Goal: Check status: Check status

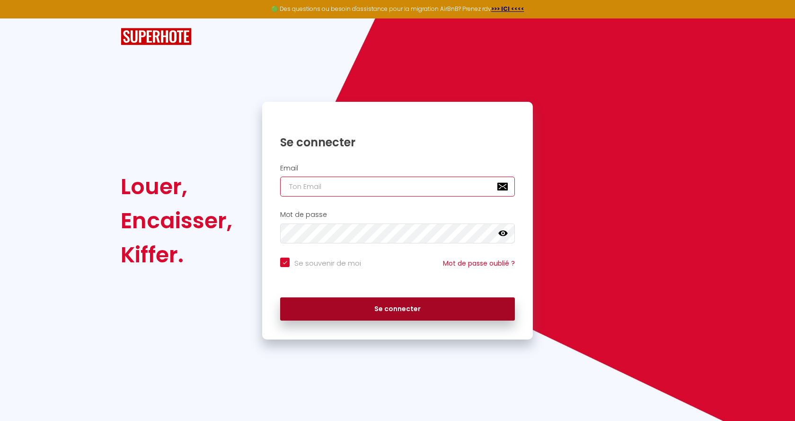
type input "[DOMAIN_NAME][EMAIL_ADDRESS][DOMAIN_NAME]"
click at [391, 307] on button "Se connecter" at bounding box center [397, 309] width 235 height 24
checkbox input "true"
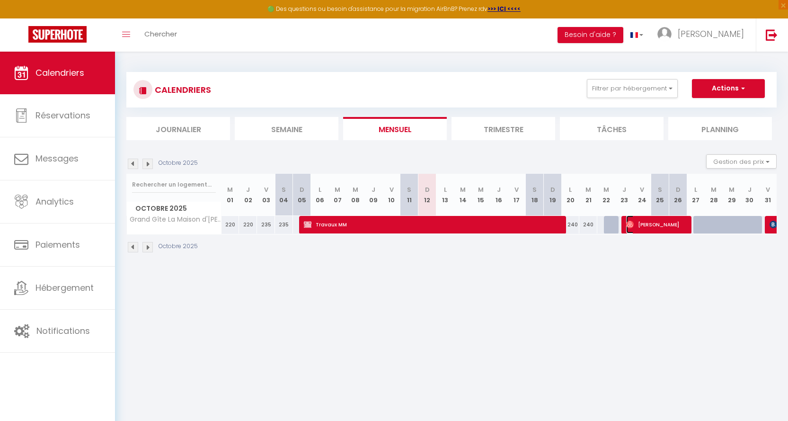
click at [646, 225] on span "[PERSON_NAME]" at bounding box center [656, 224] width 60 height 18
select select "OK"
select select "0"
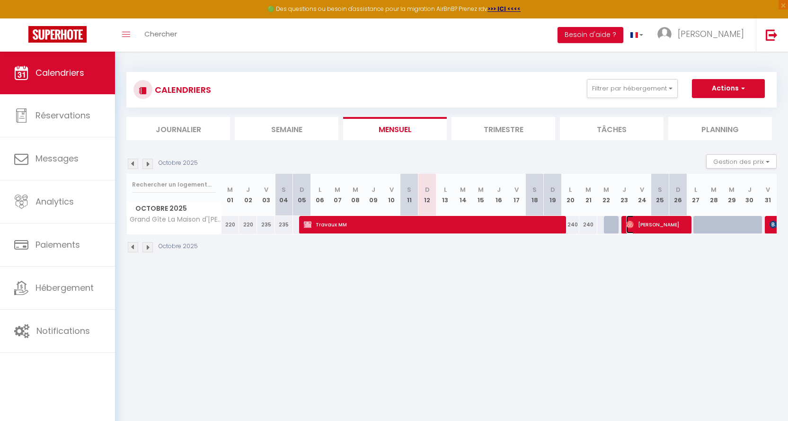
select select "1"
select select
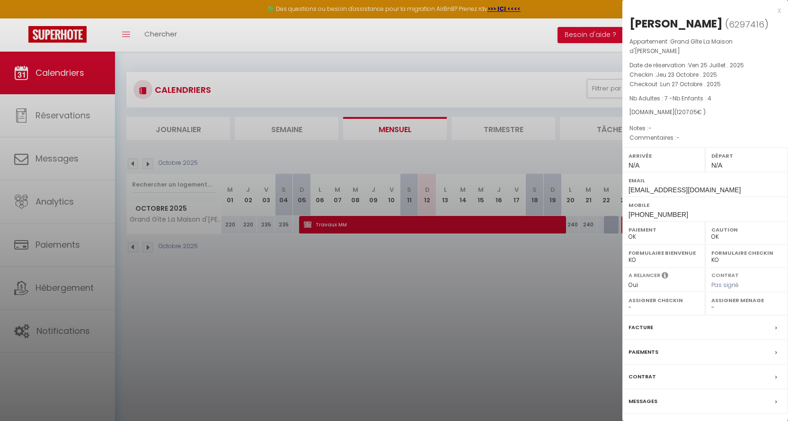
click at [778, 10] on div "x" at bounding box center [701, 10] width 158 height 11
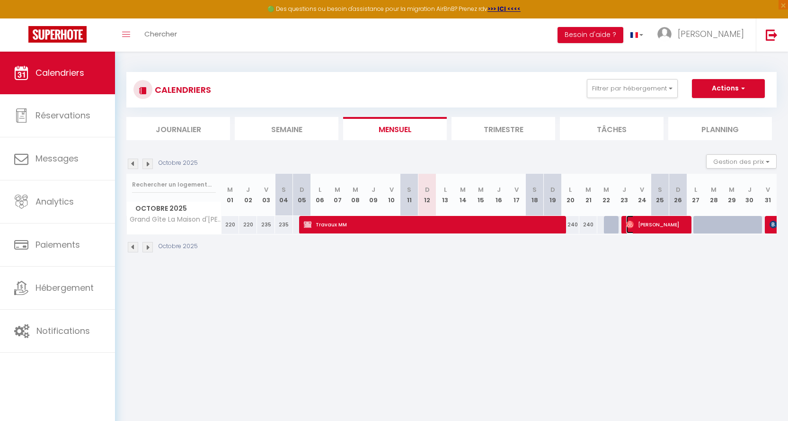
click at [659, 222] on span "[PERSON_NAME]" at bounding box center [656, 224] width 60 height 18
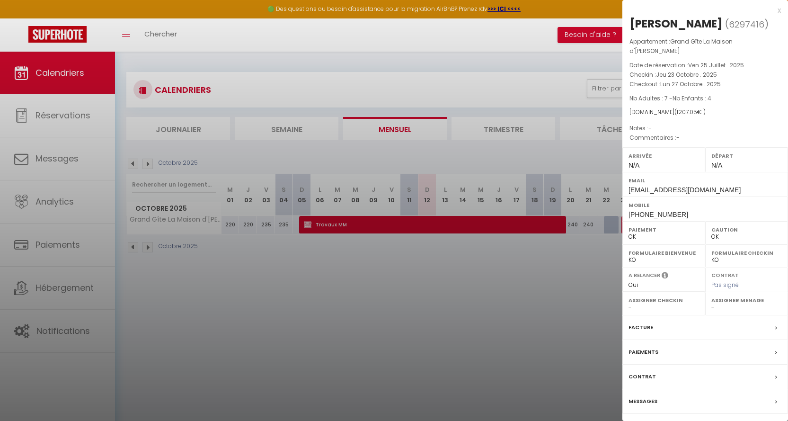
click at [778, 11] on div "x" at bounding box center [701, 10] width 158 height 11
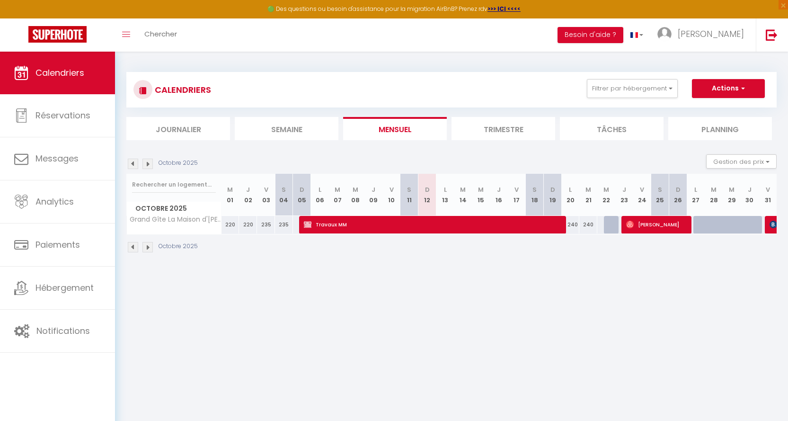
click at [146, 246] on img at bounding box center [147, 247] width 10 height 10
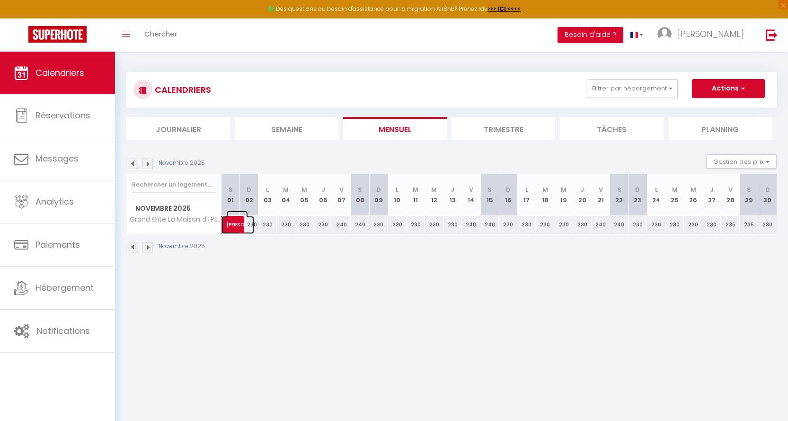
click at [228, 227] on span "[PERSON_NAME]" at bounding box center [237, 220] width 22 height 18
select select "KO"
